Goal: Task Accomplishment & Management: Complete application form

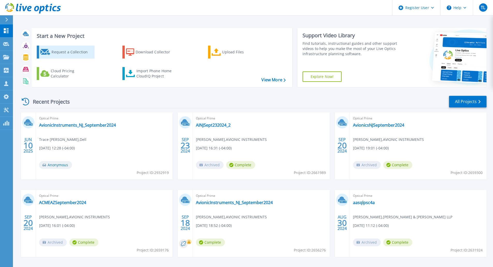
click at [70, 52] on div "Request a Collection" at bounding box center [71, 52] width 41 height 10
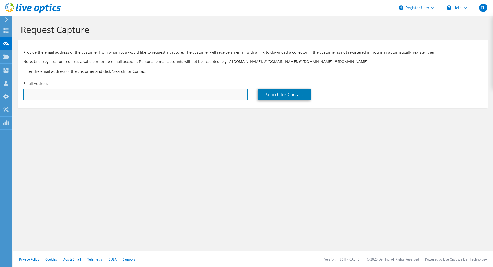
click at [52, 99] on input "text" at bounding box center [135, 94] width 224 height 11
paste input "[PERSON_NAME][EMAIL_ADDRESS][PERSON_NAME][DOMAIN_NAME]"
type input "[PERSON_NAME][EMAIL_ADDRESS][PERSON_NAME][DOMAIN_NAME]"
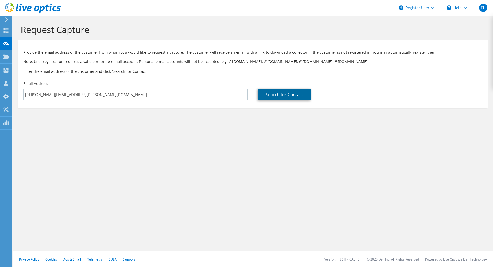
click at [289, 94] on link "Search for Contact" at bounding box center [284, 94] width 53 height 11
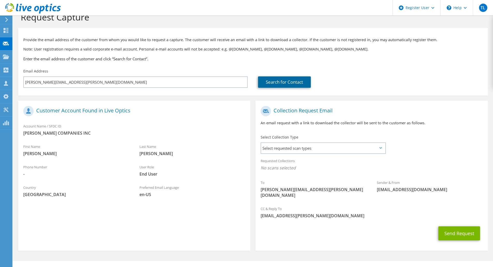
scroll to position [16, 0]
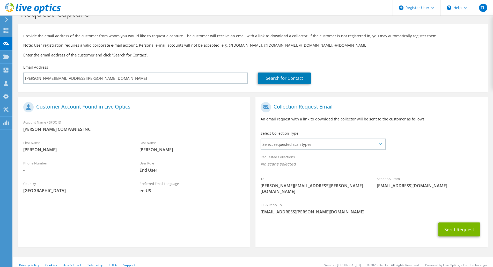
click at [379, 144] on icon at bounding box center [380, 144] width 3 height 2
click at [377, 144] on span "Select requested scan types" at bounding box center [323, 144] width 124 height 10
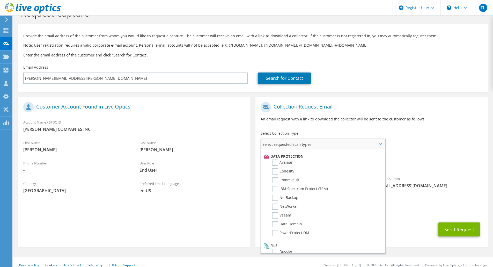
scroll to position [228, 0]
click at [435, 144] on div "To darren.milbrandt@morleynet.com Sender & From liveoptics@liveoptics.com" at bounding box center [371, 149] width 232 height 100
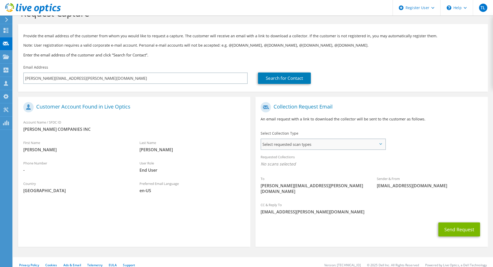
click at [377, 143] on span "Select requested scan types" at bounding box center [323, 144] width 124 height 10
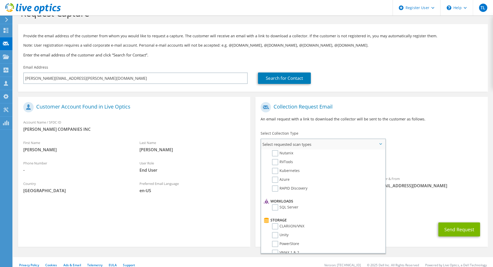
scroll to position [0, 0]
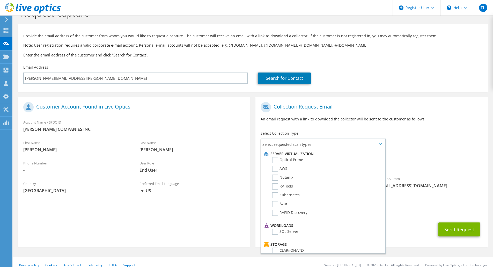
click at [450, 143] on div "To darren.milbrandt@morleynet.com Sender & From liveoptics@liveoptics.com" at bounding box center [371, 149] width 232 height 100
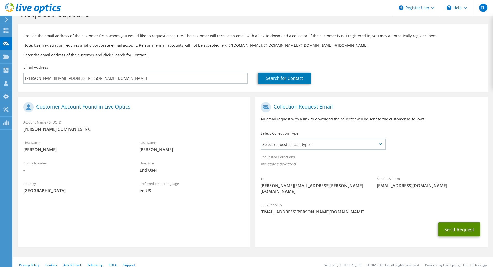
click at [459, 222] on button "Send Request" at bounding box center [459, 229] width 42 height 14
